Goal: Information Seeking & Learning: Learn about a topic

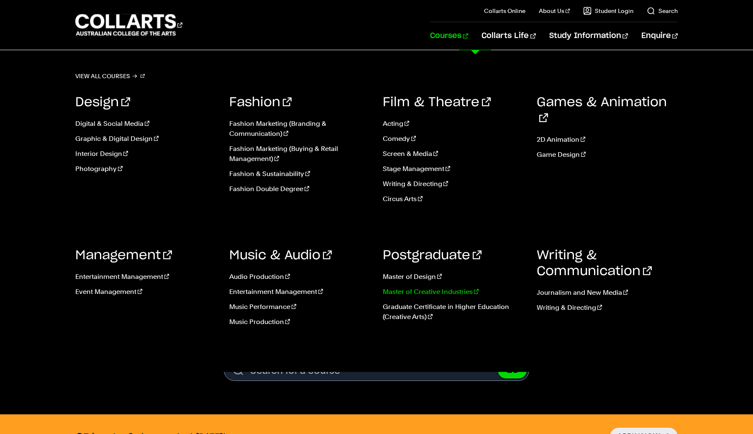
click at [407, 293] on link "Master of Creative Industries" at bounding box center [453, 292] width 141 height 10
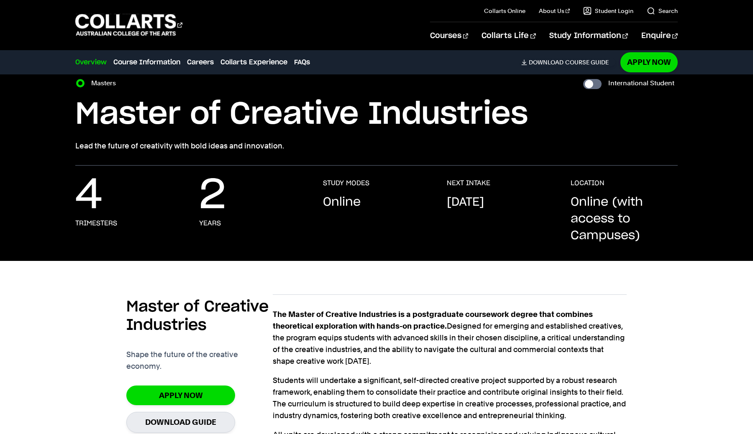
scroll to position [133, 0]
